Goal: Navigation & Orientation: Find specific page/section

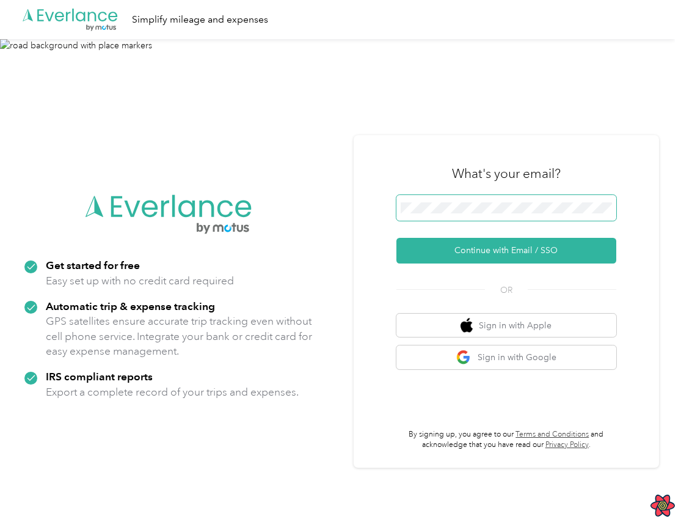
click at [397, 238] on button "Continue with Email / SSO" at bounding box center [507, 251] width 220 height 26
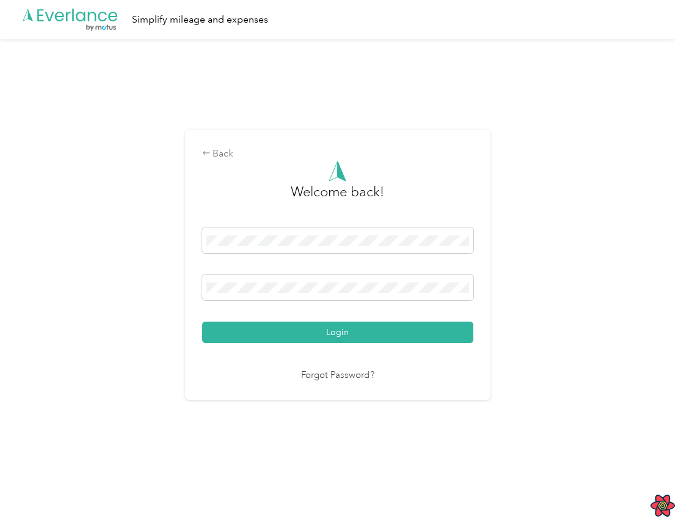
click at [202, 321] on button "Login" at bounding box center [337, 331] width 271 height 21
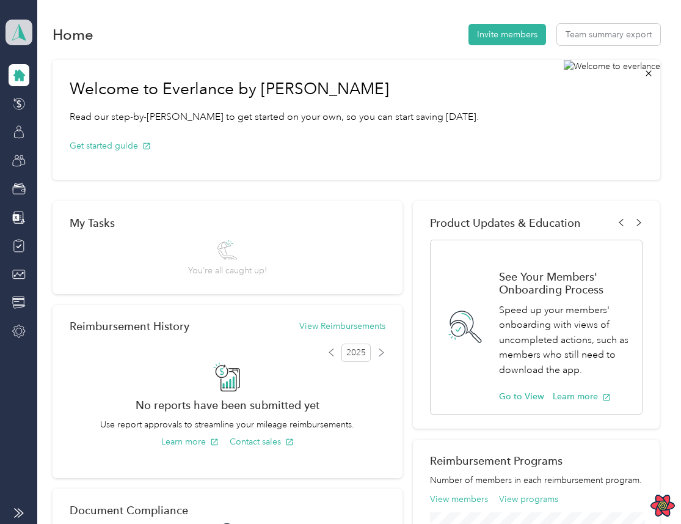
click at [9, 33] on span at bounding box center [18, 33] width 27 height 26
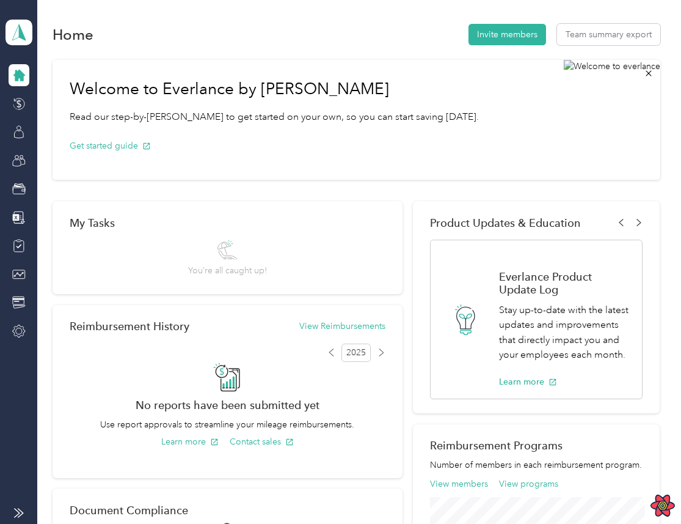
click at [164, 2] on div "Home Invite members Team summary export Welcome to Everlance by Motus Read our …" at bounding box center [356, 459] width 638 height 918
click at [19, 195] on icon at bounding box center [18, 188] width 13 height 13
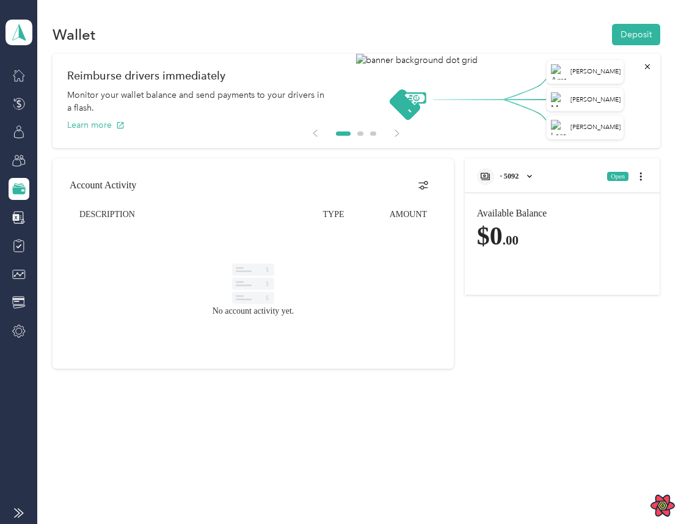
click at [527, 172] on div "· 5092" at bounding box center [506, 176] width 58 height 17
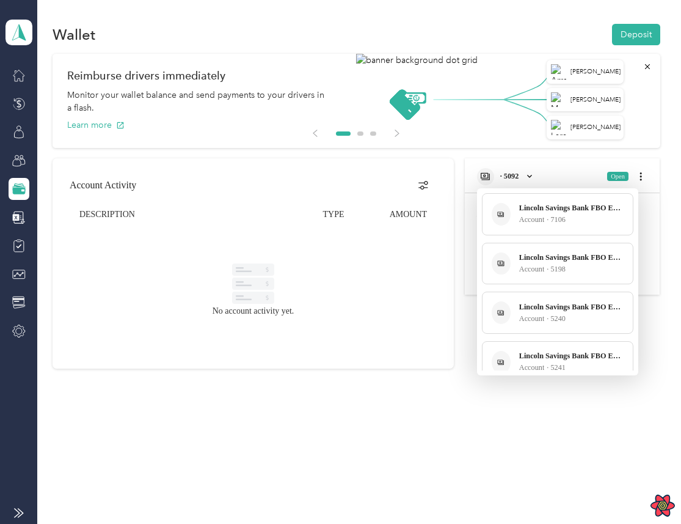
click at [507, 150] on div at bounding box center [340, 262] width 681 height 524
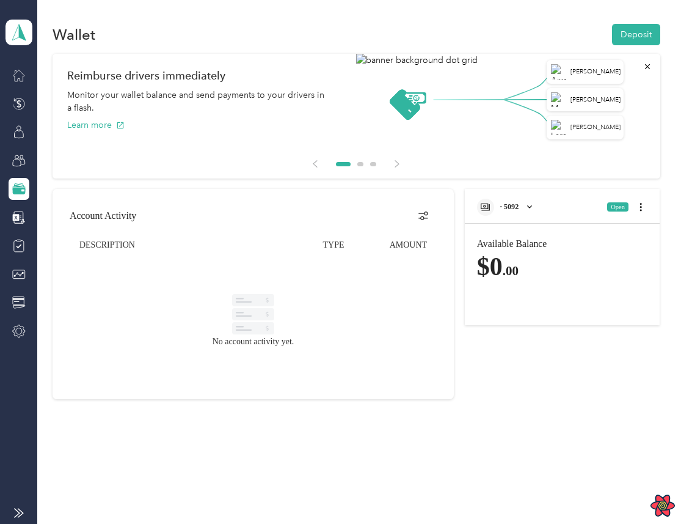
click at [530, 210] on div "· 5092" at bounding box center [506, 207] width 58 height 17
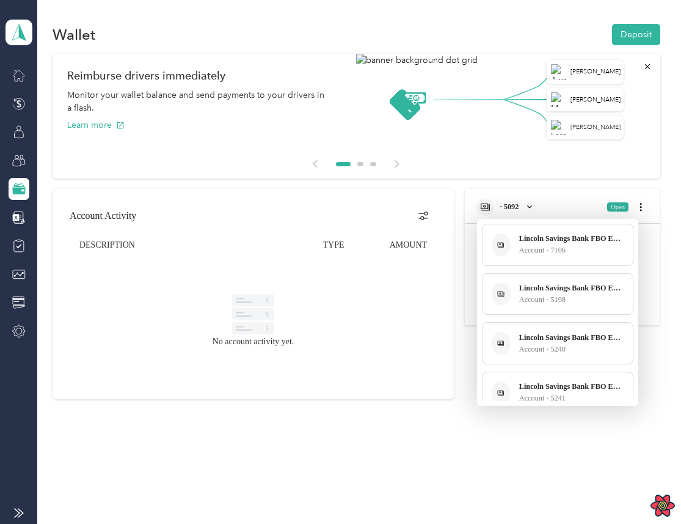
click at [536, 207] on div at bounding box center [340, 262] width 681 height 524
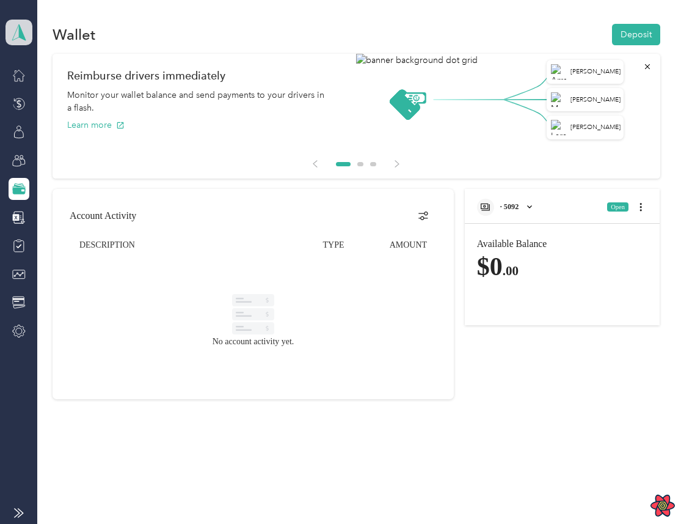
click at [29, 23] on span at bounding box center [18, 33] width 27 height 26
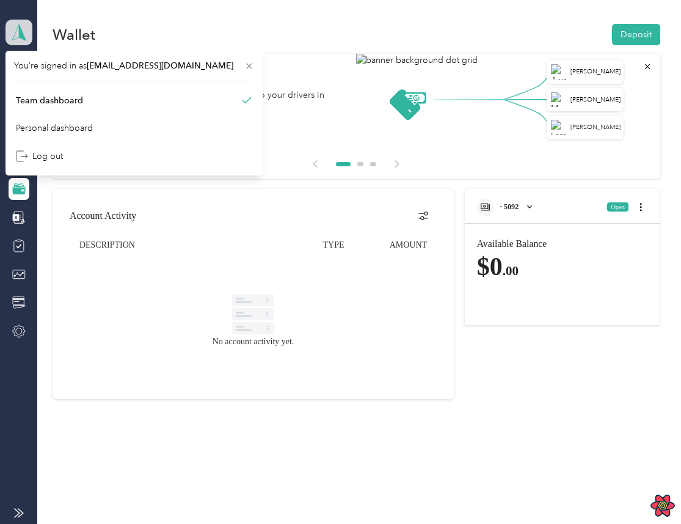
click at [29, 23] on span at bounding box center [18, 33] width 27 height 26
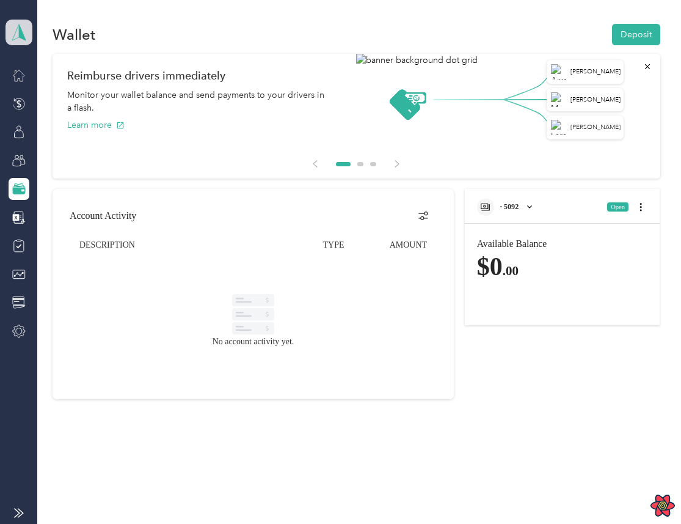
click at [18, 35] on icon at bounding box center [19, 32] width 18 height 17
click at [163, 2] on div "Wallet Deposit Arran [PERSON_NAME] [PERSON_NAME] Miles Reimburse drivers immedi…" at bounding box center [356, 232] width 638 height 465
click at [24, 506] on aside "fbo wallet Team dashboard" at bounding box center [18, 262] width 37 height 524
click at [21, 513] on icon at bounding box center [20, 512] width 5 height 9
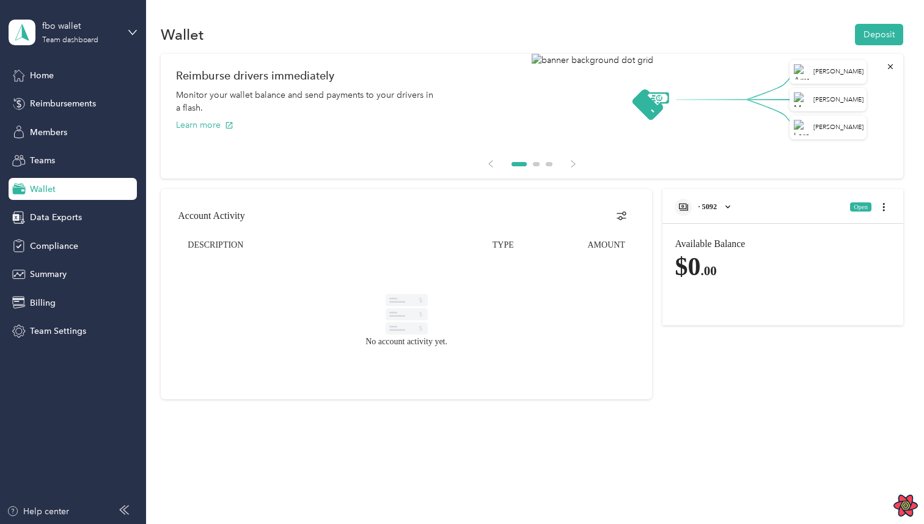
click at [681, 203] on span "· 5092" at bounding box center [707, 206] width 19 height 9
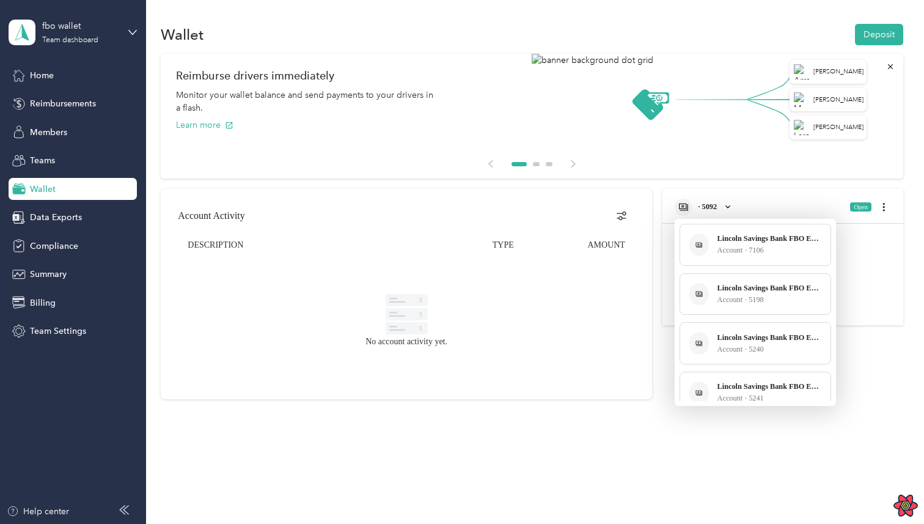
click at [588, 295] on div at bounding box center [462, 262] width 924 height 524
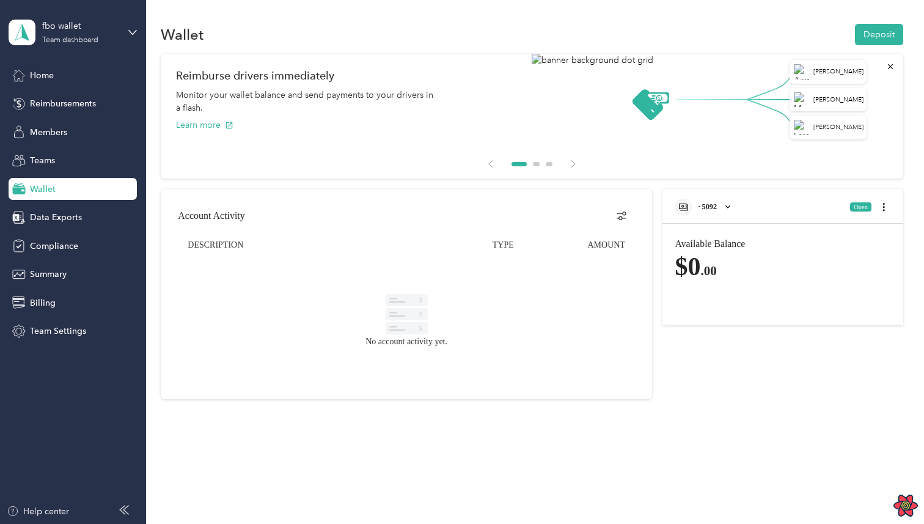
click at [681, 206] on icon "open account list" at bounding box center [728, 206] width 10 height 13
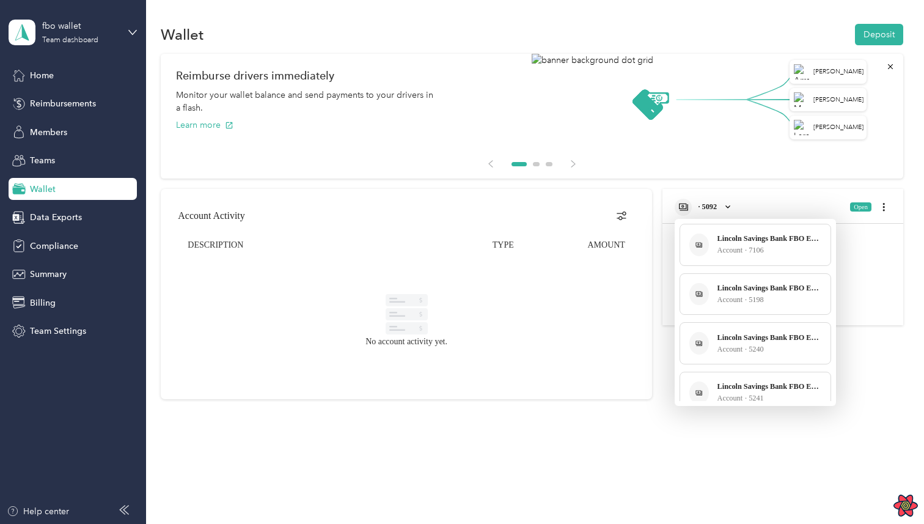
click at [667, 188] on div at bounding box center [462, 262] width 924 height 524
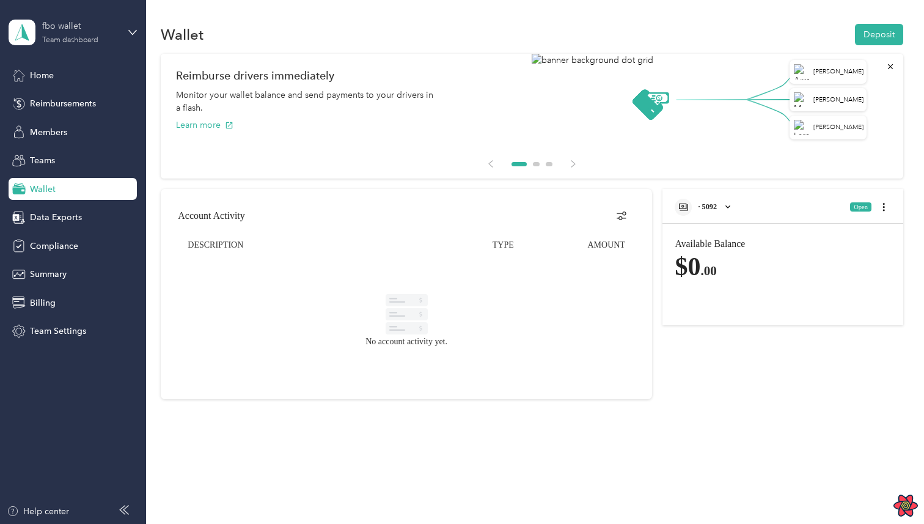
click at [89, 23] on div "fbo wallet" at bounding box center [80, 26] width 76 height 13
click at [681, 199] on div "· 5092" at bounding box center [696, 207] width 42 height 17
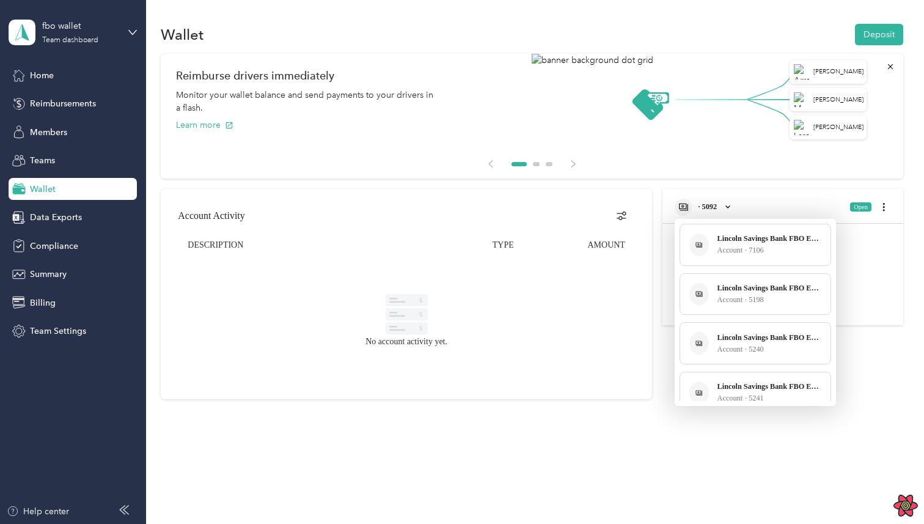
click at [658, 251] on div at bounding box center [462, 262] width 924 height 524
